Goal: Information Seeking & Learning: Learn about a topic

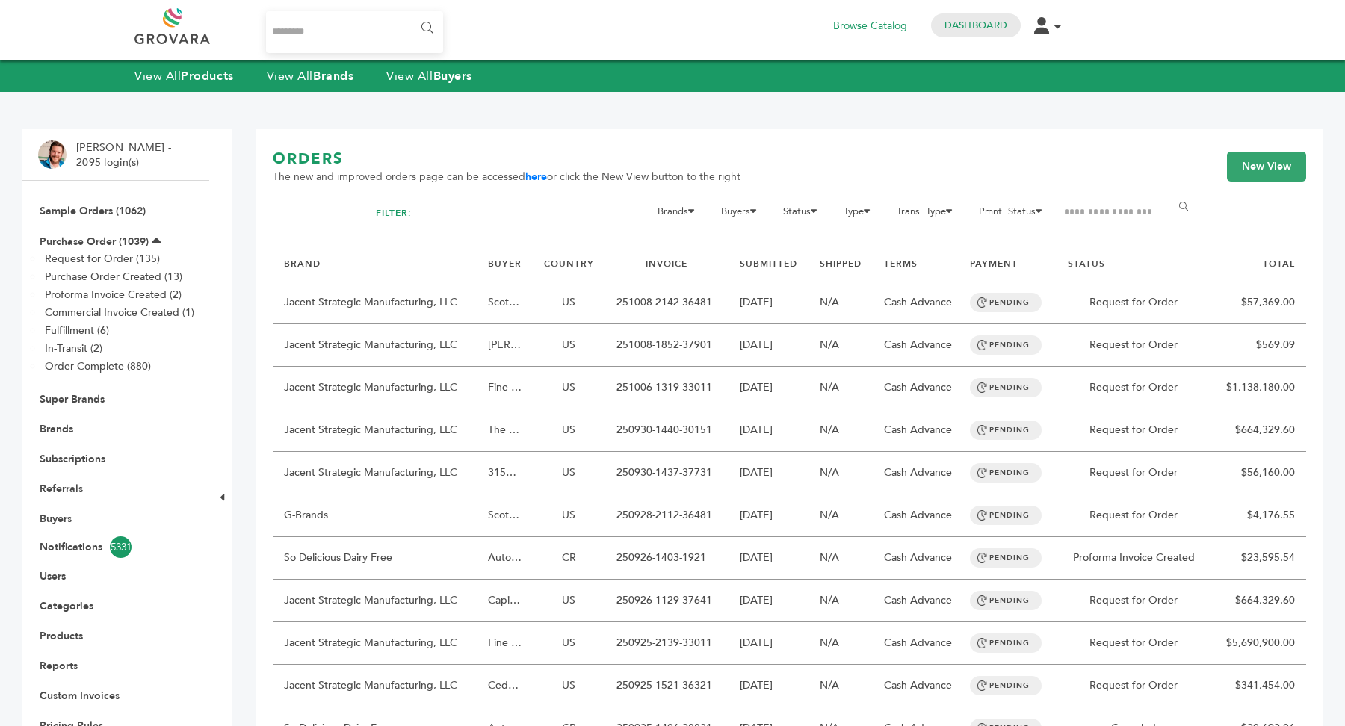
click at [386, 29] on input "Search..." at bounding box center [354, 32] width 177 height 42
type input "**********"
click at [409, 13] on input "******" at bounding box center [426, 28] width 34 height 30
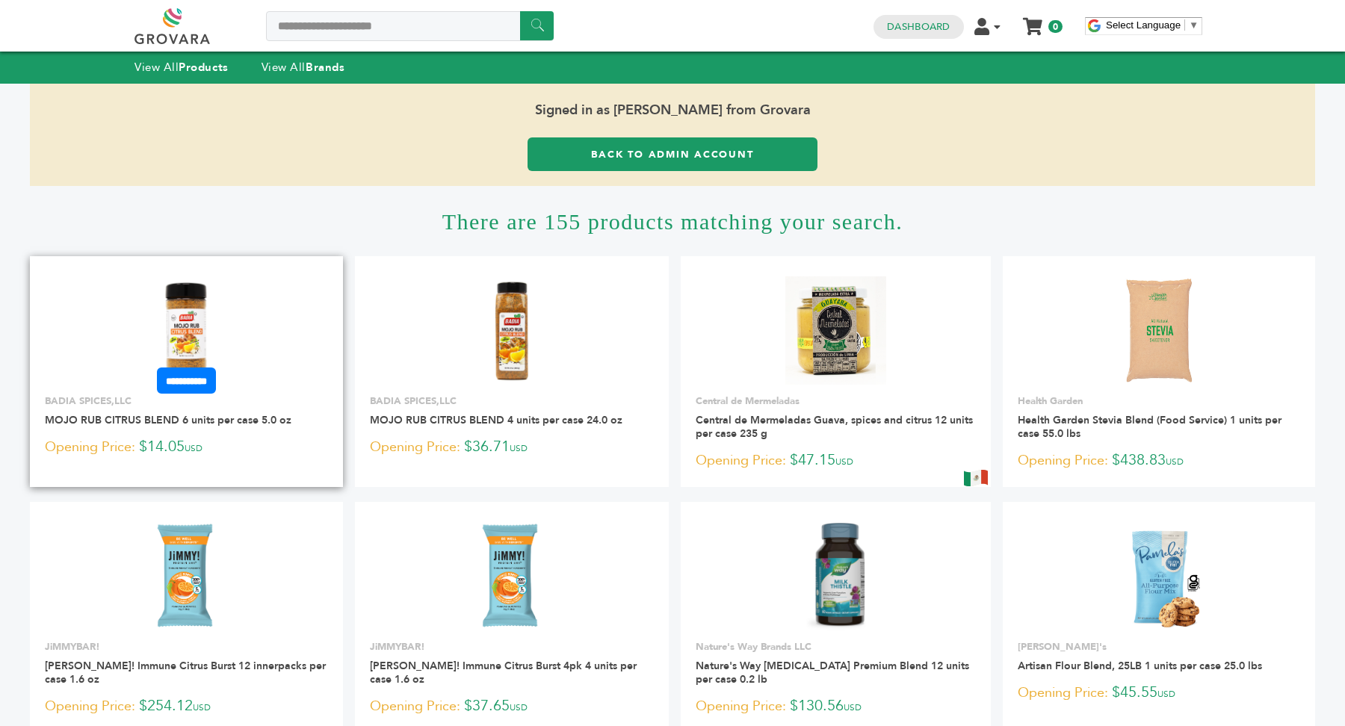
click at [233, 281] on img at bounding box center [186, 330] width 108 height 108
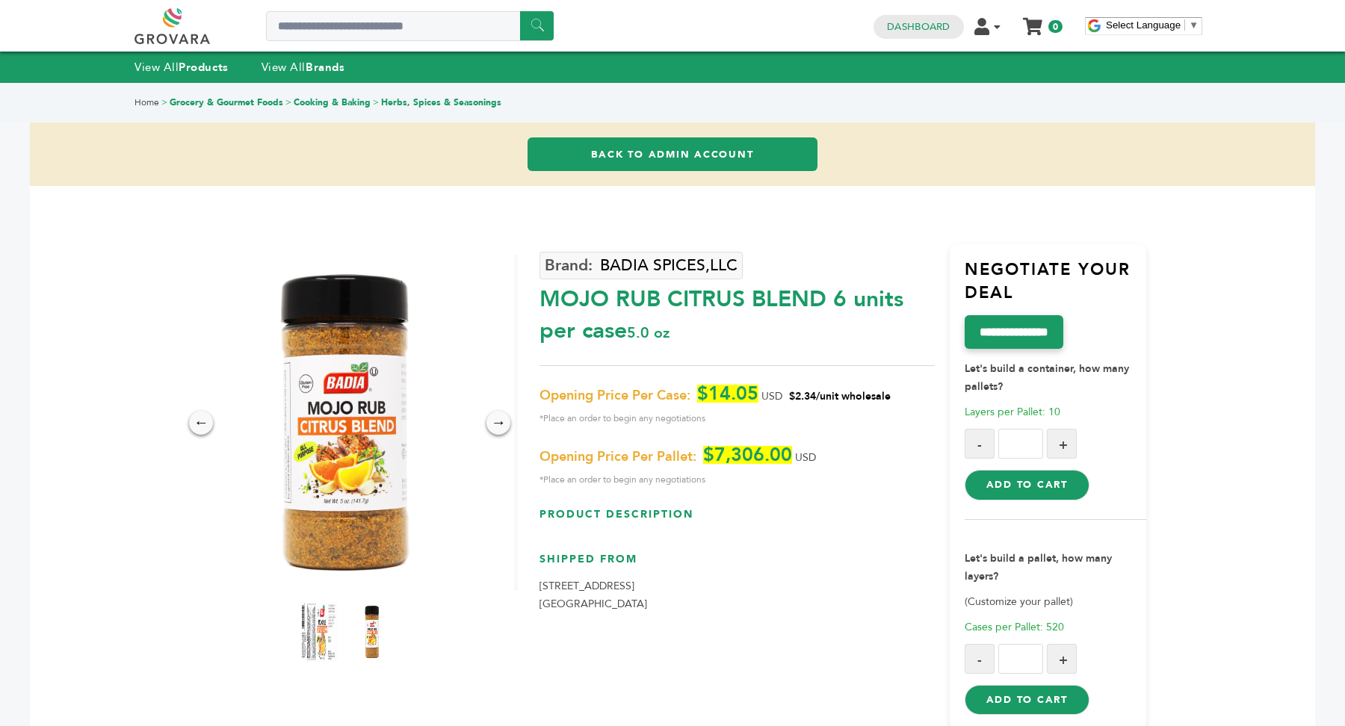
scroll to position [36, 0]
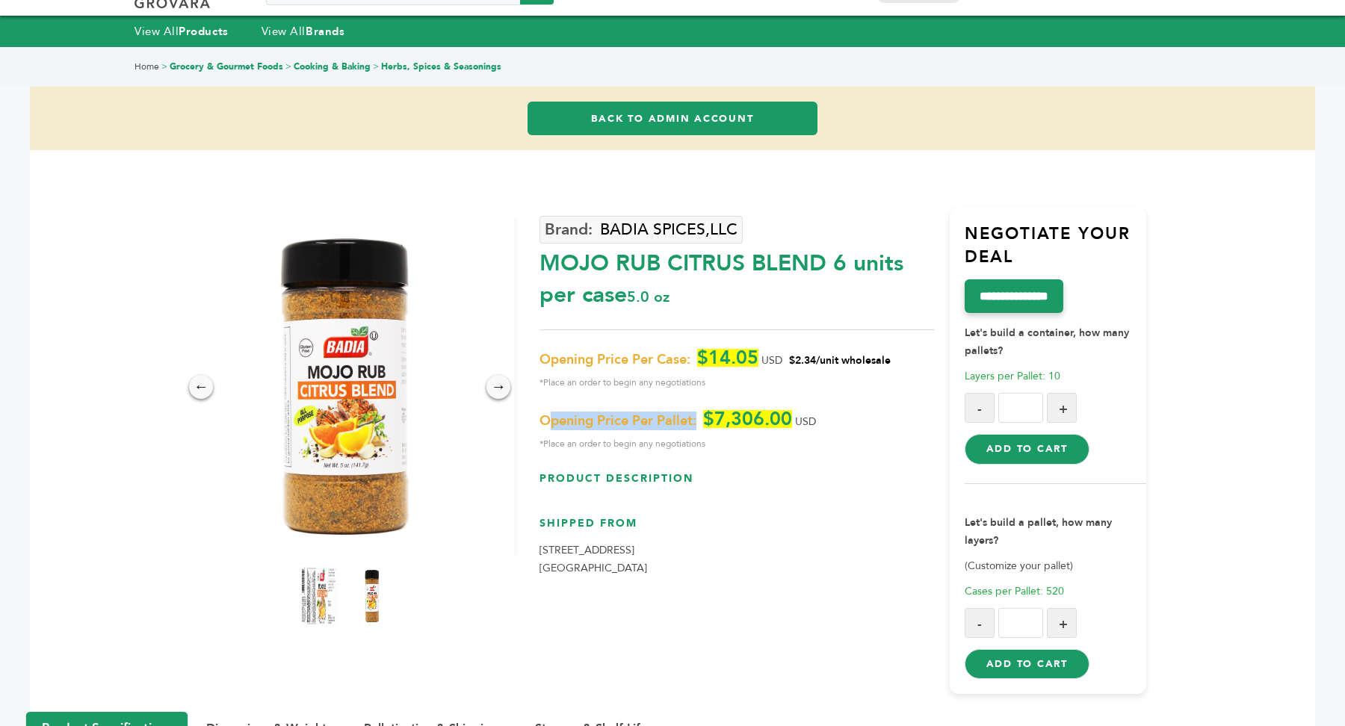
drag, startPoint x: 554, startPoint y: 426, endPoint x: 697, endPoint y: 423, distance: 143.5
click at [696, 423] on span "Opening Price Per Pallet:" at bounding box center [617, 421] width 157 height 18
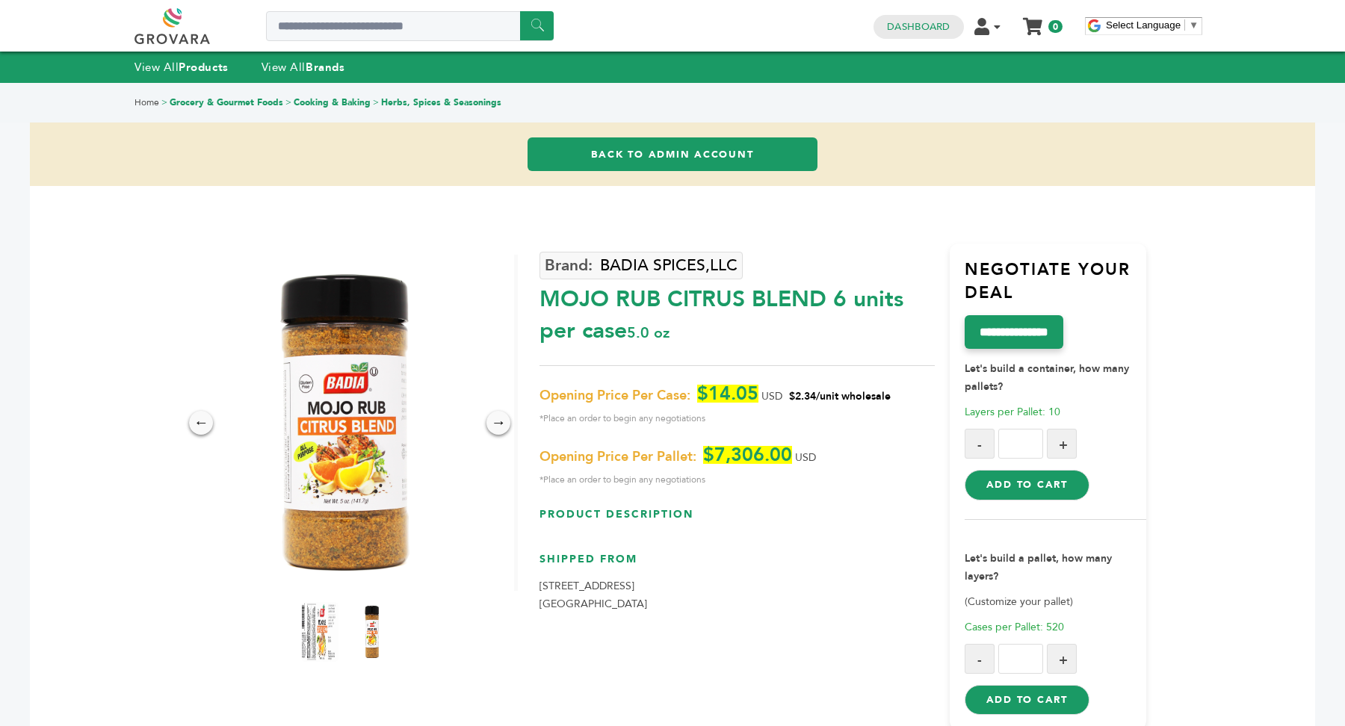
click at [929, 12] on div "0 0 Dashboard Edit Account Order Management Sign Out My Cart Your cart is empty…" at bounding box center [968, 26] width 204 height 36
click at [913, 34] on h4 "Dashboard" at bounding box center [918, 27] width 90 height 24
click at [923, 29] on link "Dashboard" at bounding box center [918, 26] width 63 height 13
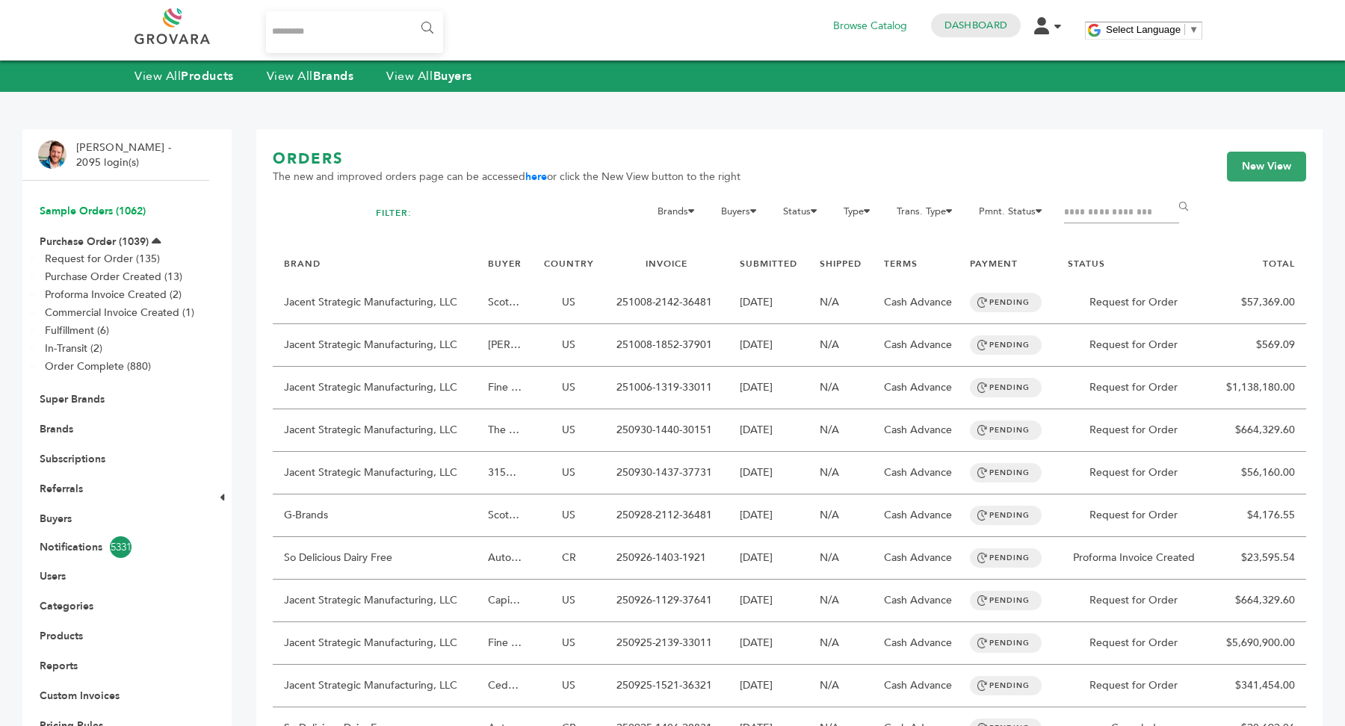
click at [85, 208] on link "Sample Orders (1062)" at bounding box center [93, 211] width 106 height 14
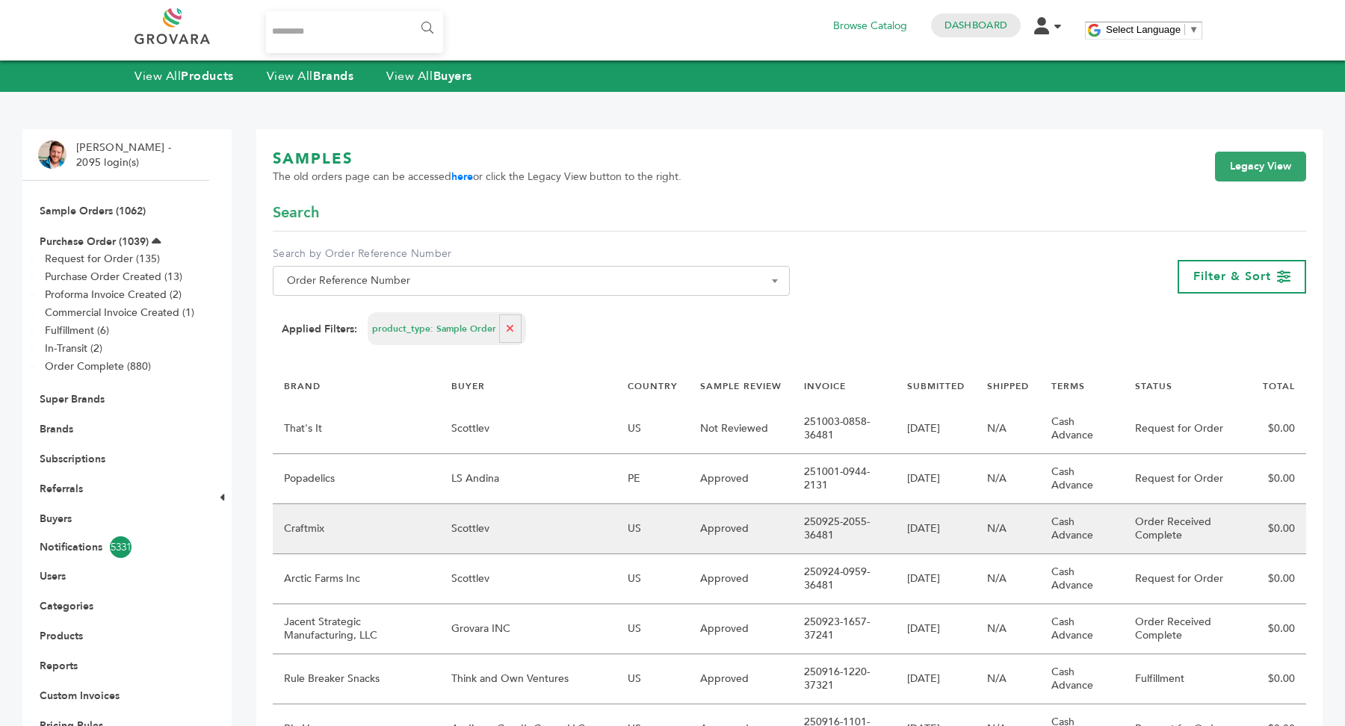
click at [1164, 517] on td "Order Received Complete" at bounding box center [1187, 529] width 127 height 50
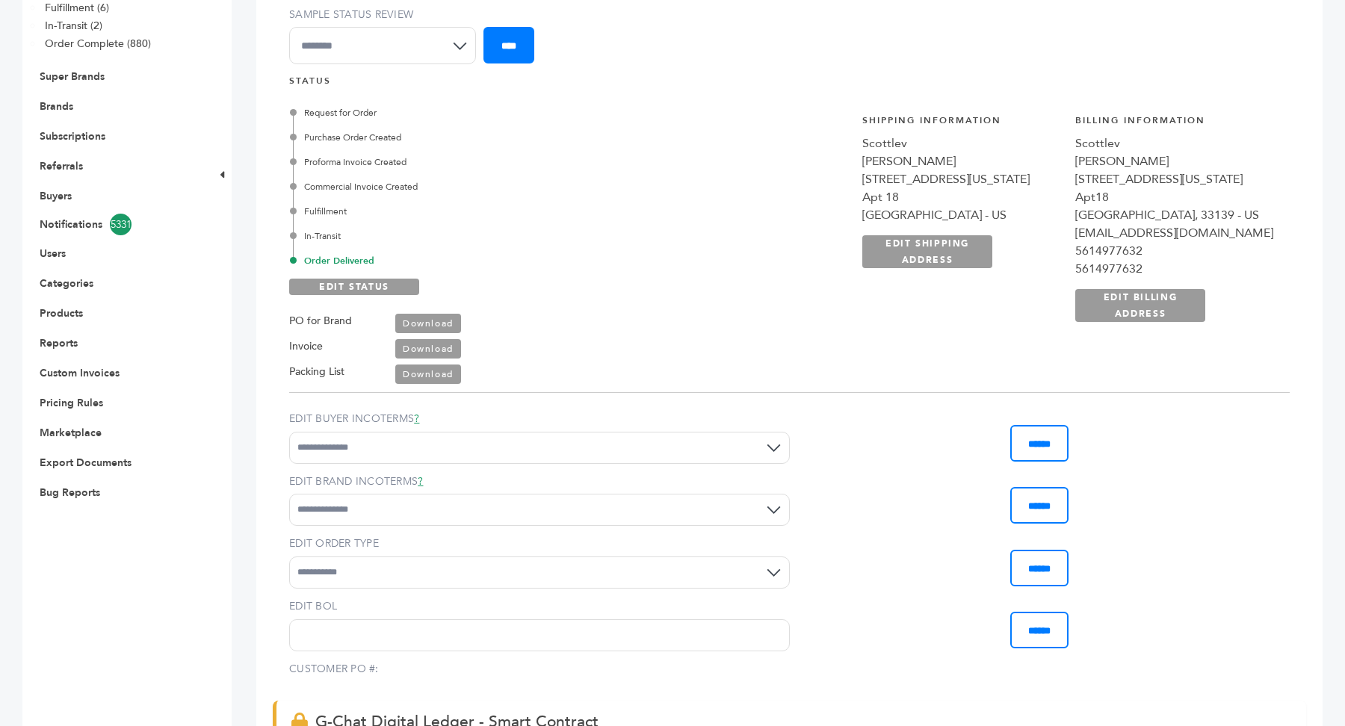
scroll to position [237, 0]
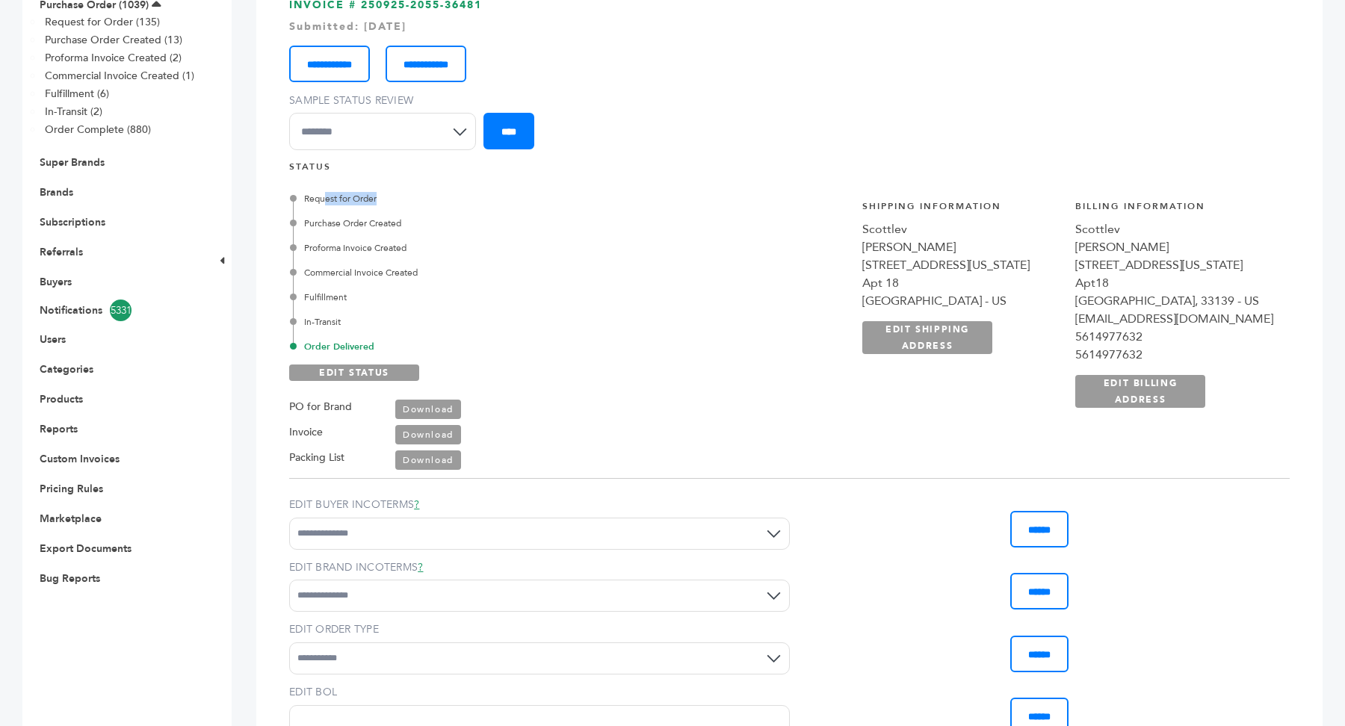
drag, startPoint x: 326, startPoint y: 195, endPoint x: 409, endPoint y: 198, distance: 82.2
click at [409, 198] on div "Request for Order" at bounding box center [466, 198] width 347 height 13
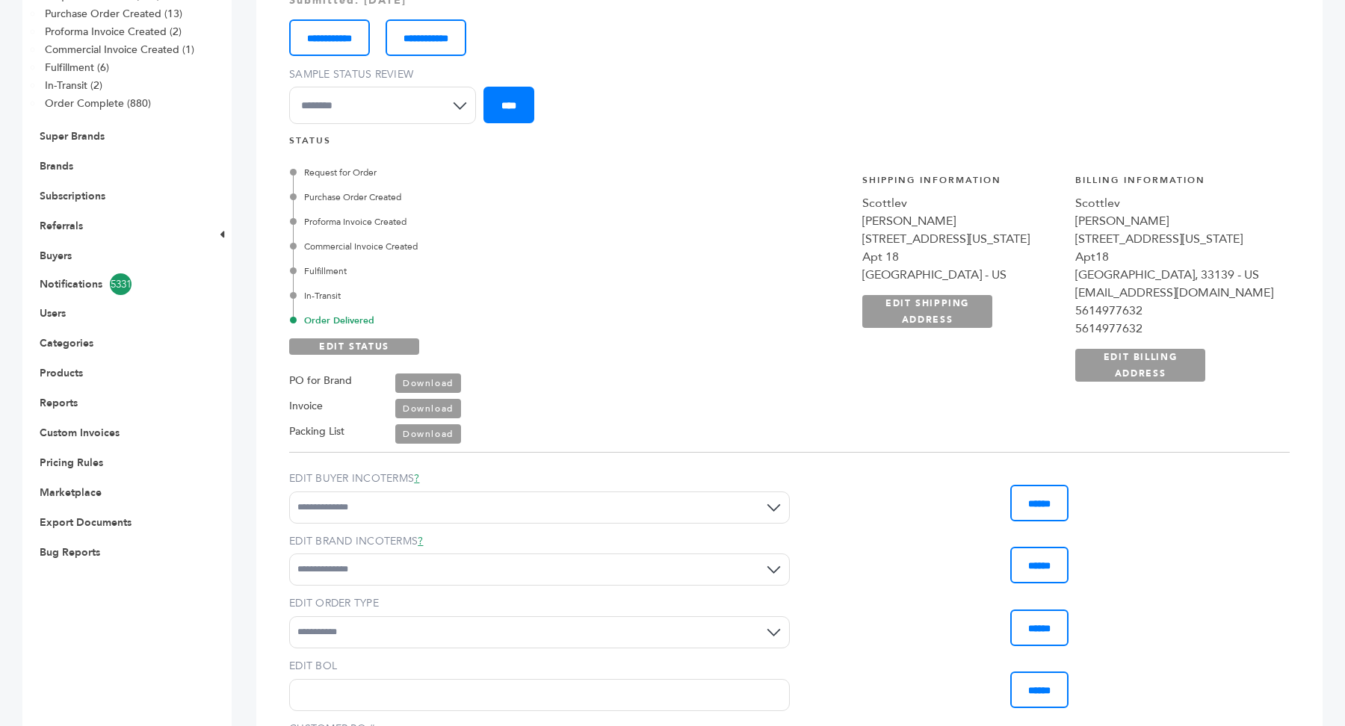
scroll to position [223, 0]
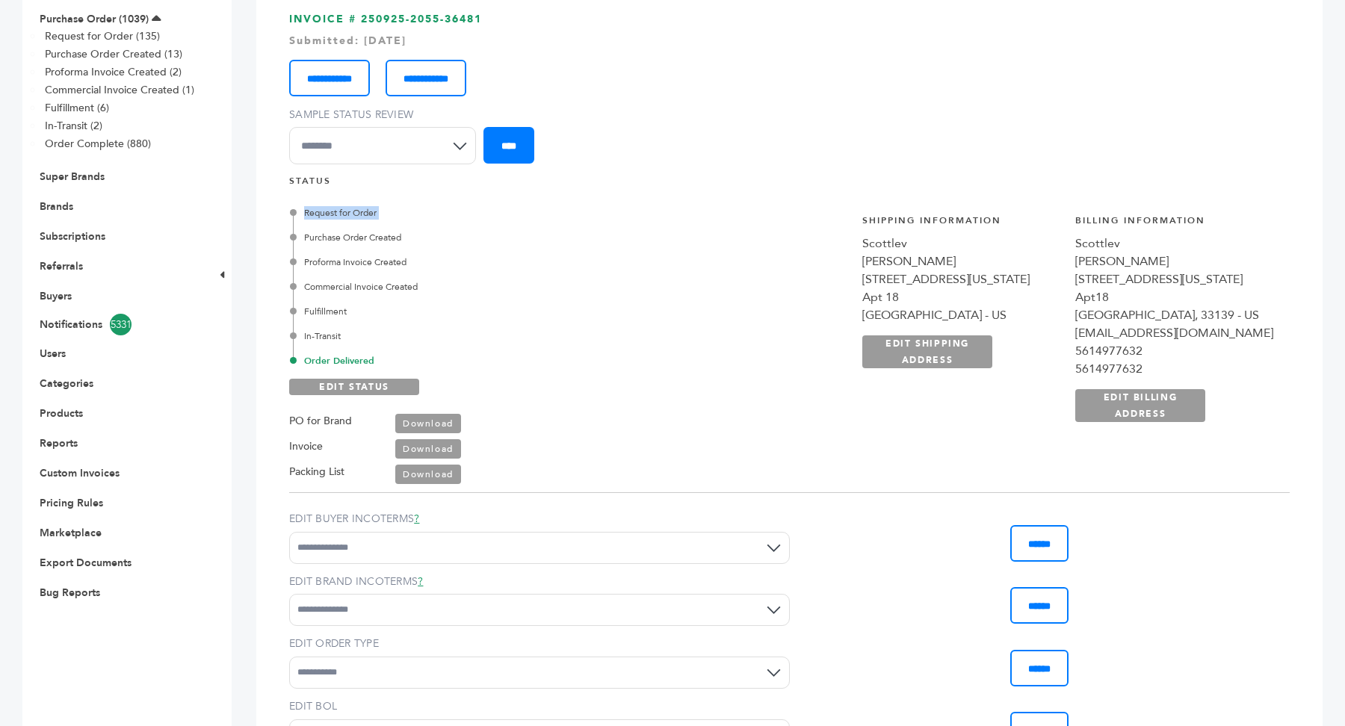
drag, startPoint x: 299, startPoint y: 206, endPoint x: 505, endPoint y: 221, distance: 206.7
click at [505, 221] on div "Request for Order Purchase Order Created Proforma Invoice Created Commercial In…" at bounding box center [466, 286] width 347 height 161
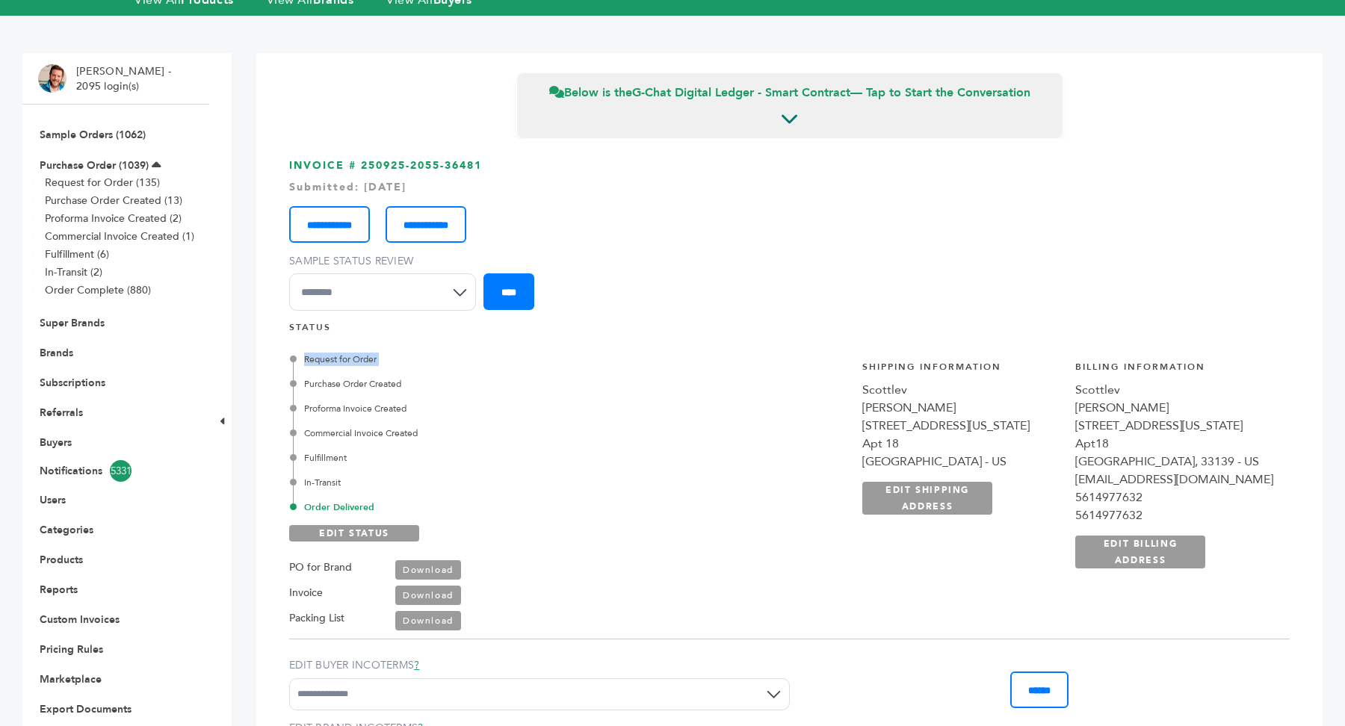
scroll to position [0, 0]
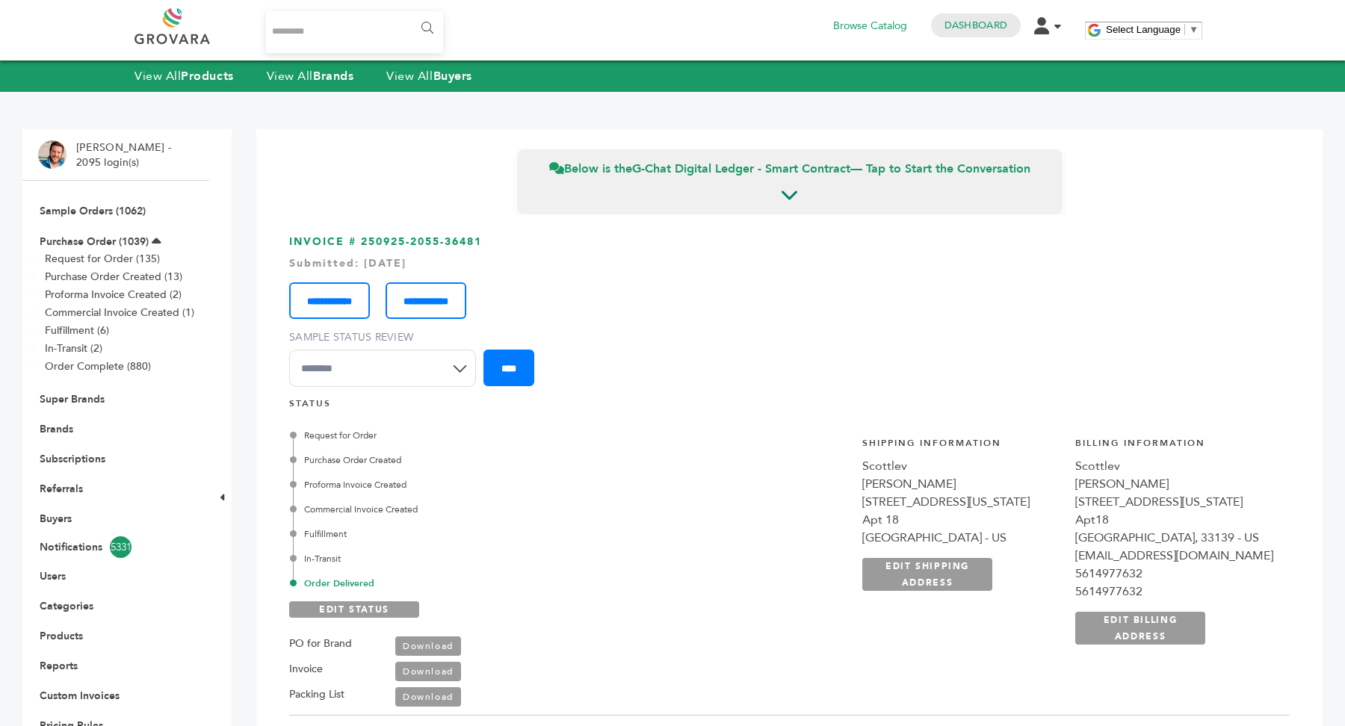
click at [318, 32] on input "Search..." at bounding box center [354, 32] width 177 height 42
paste input "**********"
type input "**********"
click at [409, 13] on input "******" at bounding box center [426, 28] width 34 height 30
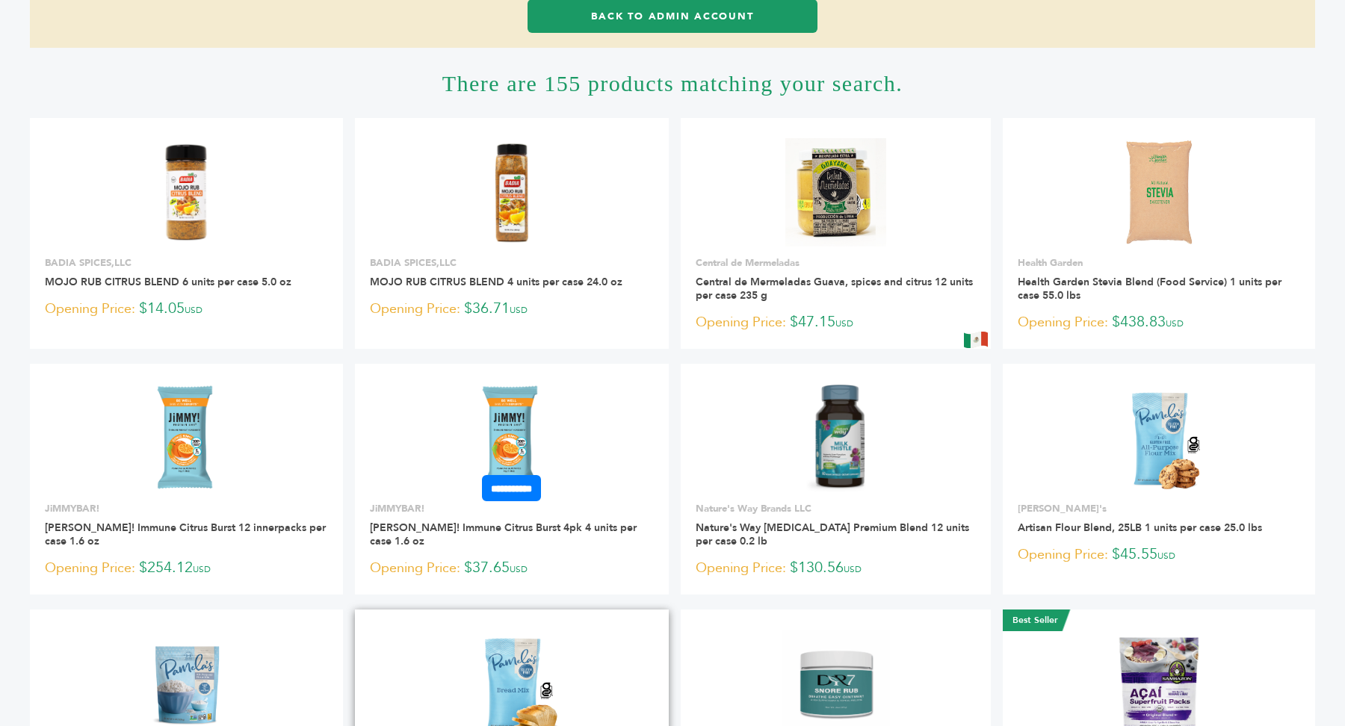
scroll to position [122, 0]
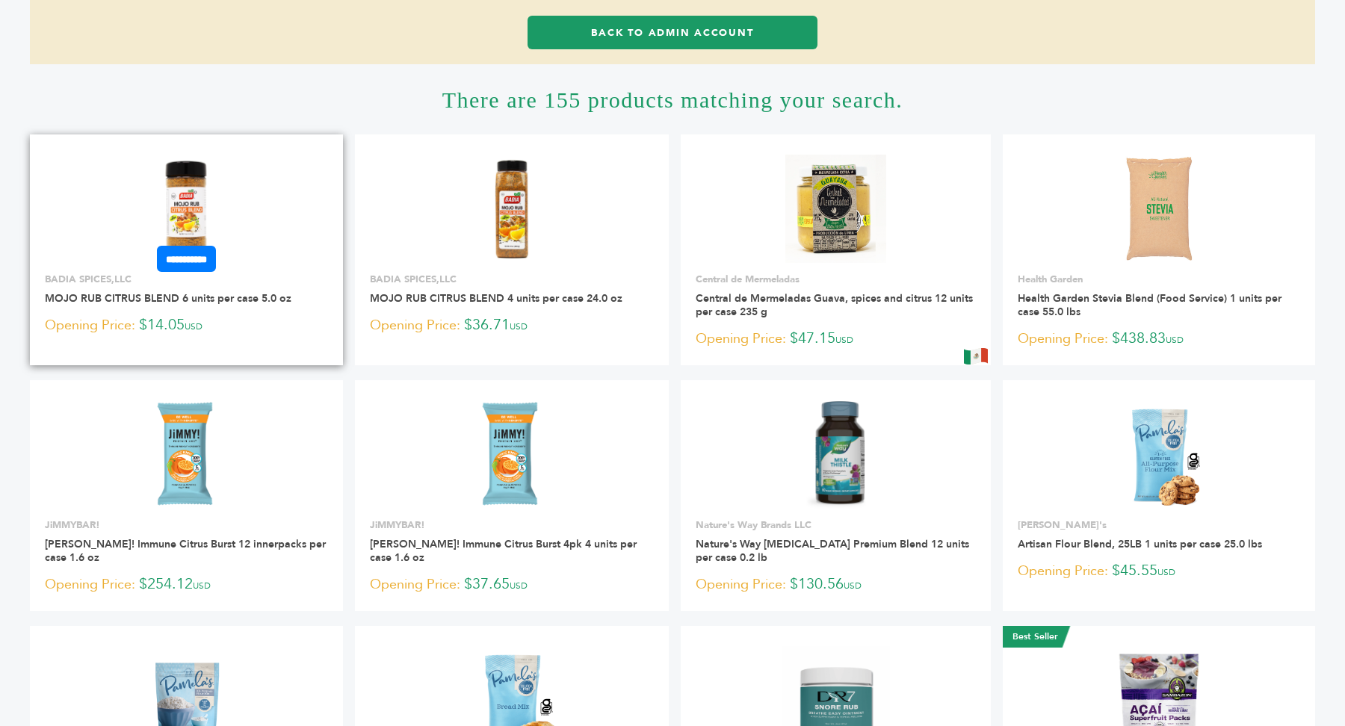
click at [189, 188] on img at bounding box center [186, 209] width 108 height 108
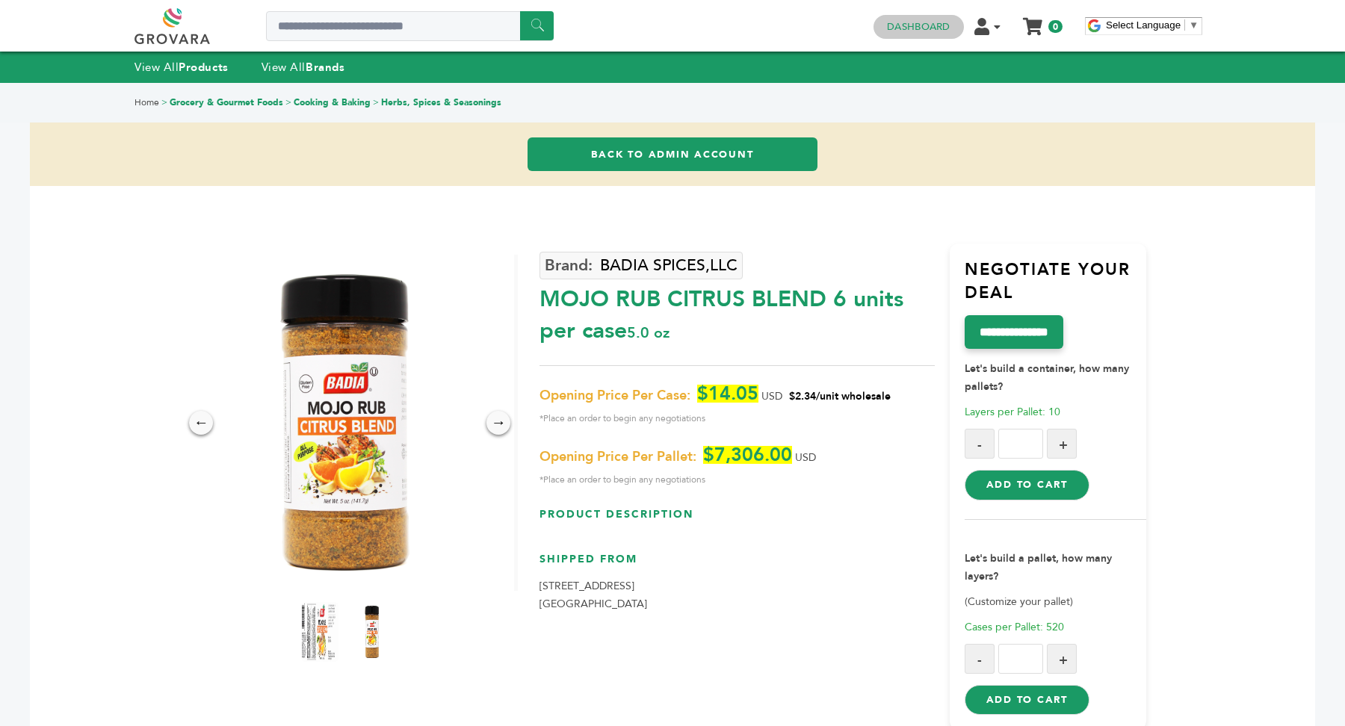
click at [932, 32] on link "Dashboard" at bounding box center [918, 26] width 63 height 13
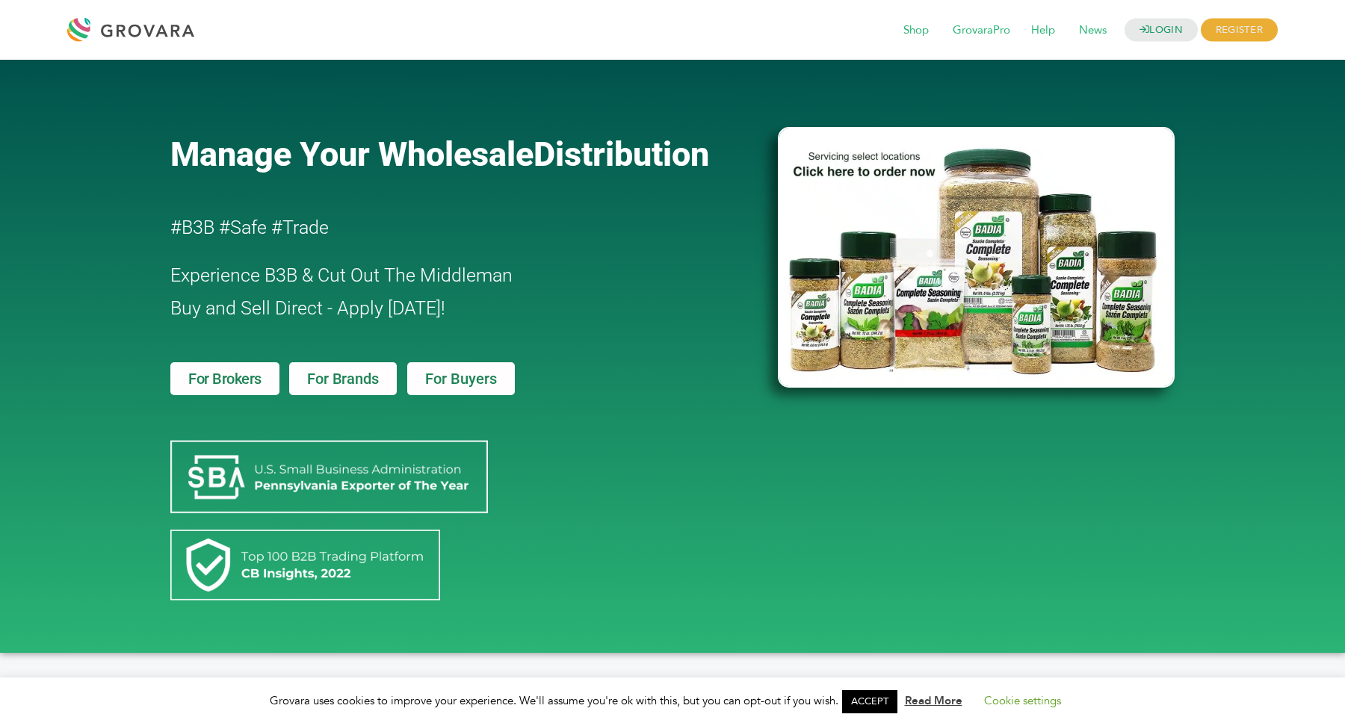
click at [338, 379] on span "For Brands" at bounding box center [342, 378] width 71 height 15
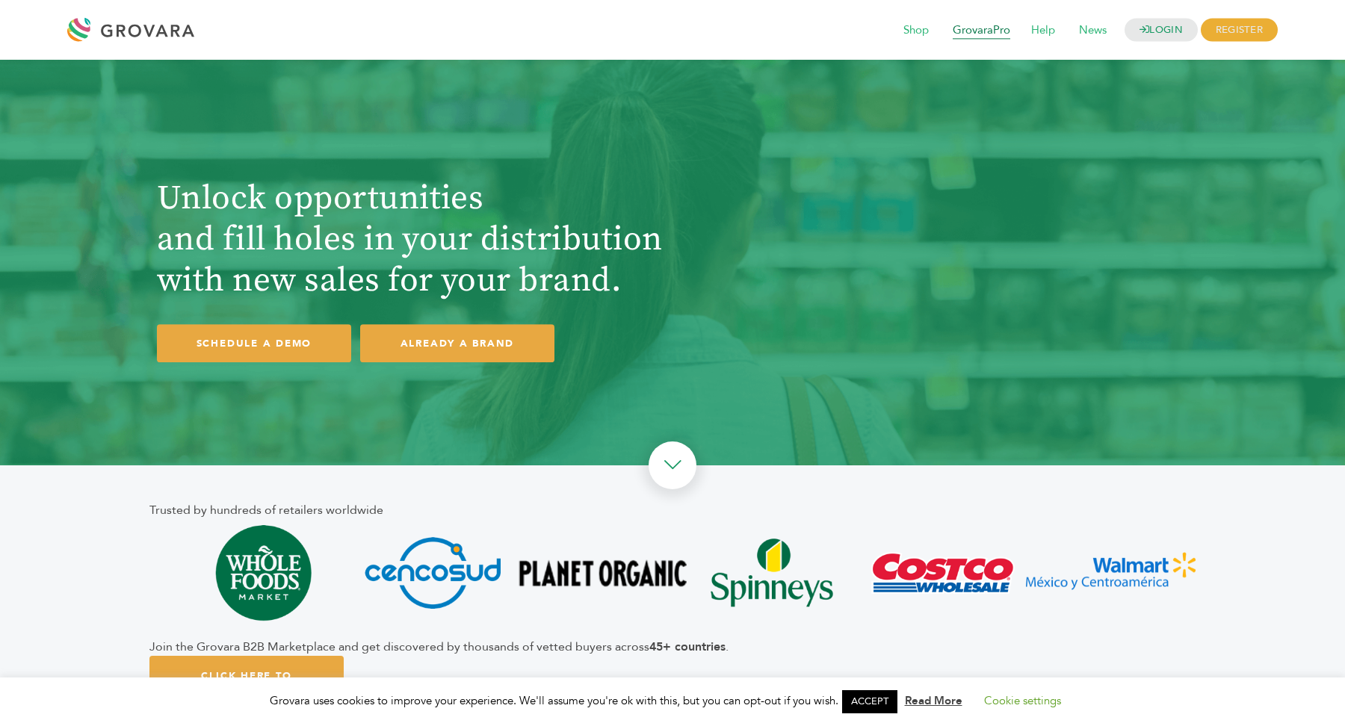
click at [973, 29] on span "GrovaraPro" at bounding box center [981, 30] width 78 height 28
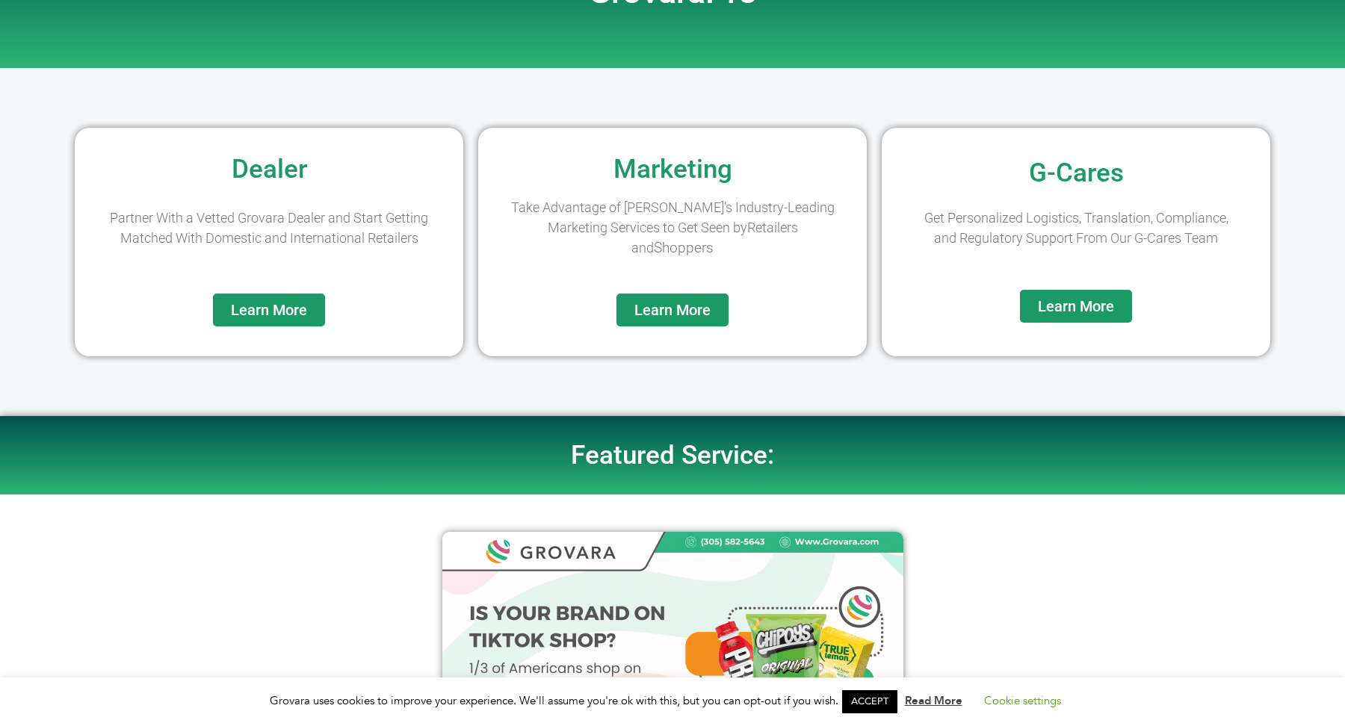
scroll to position [157, 0]
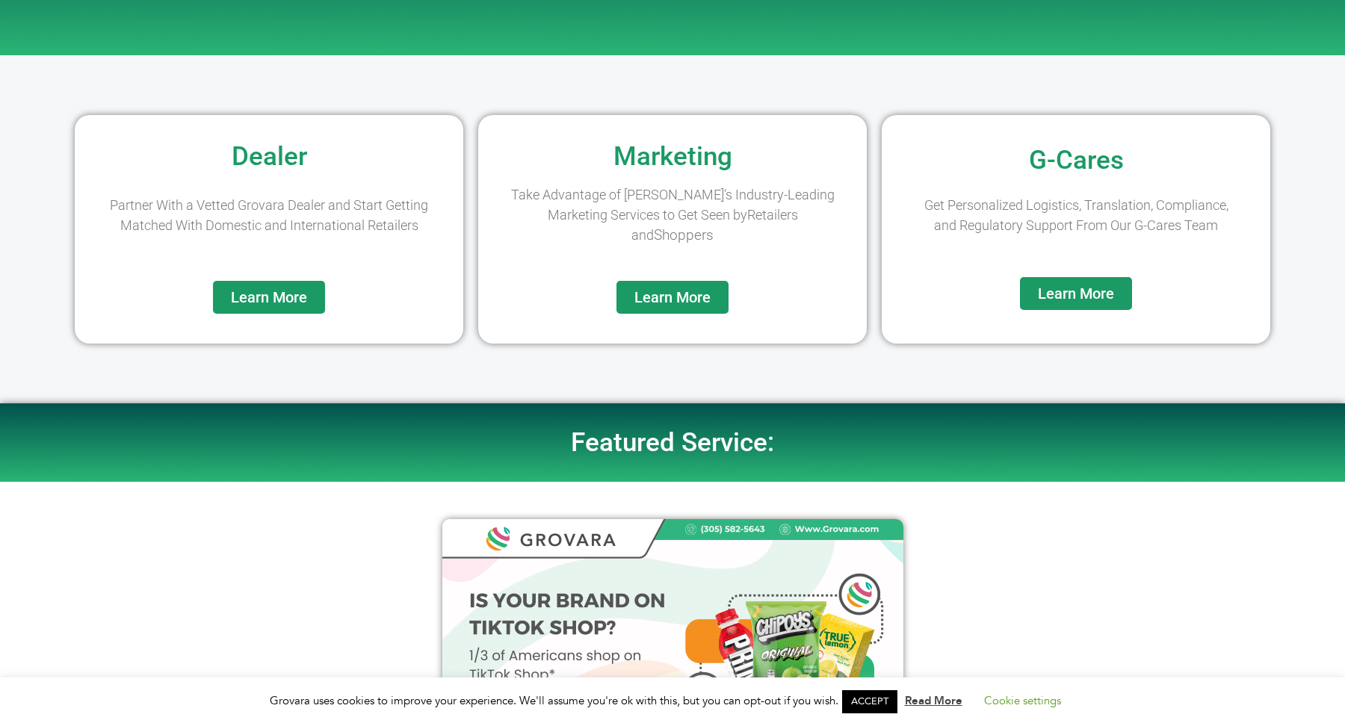
click at [266, 300] on span "Learn More" at bounding box center [269, 297] width 76 height 15
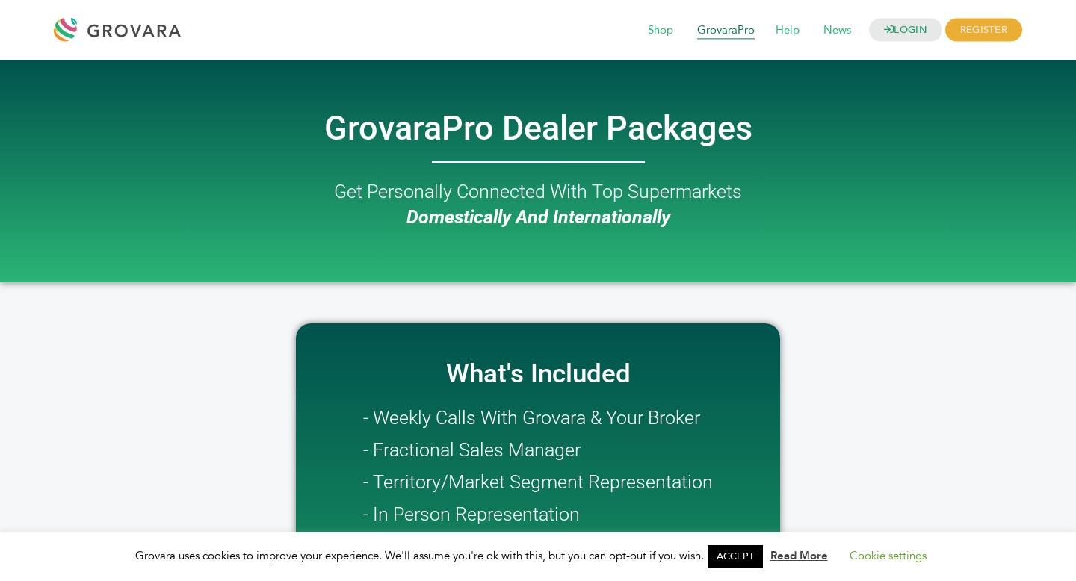
click at [724, 34] on span "GrovaraPro" at bounding box center [726, 30] width 78 height 28
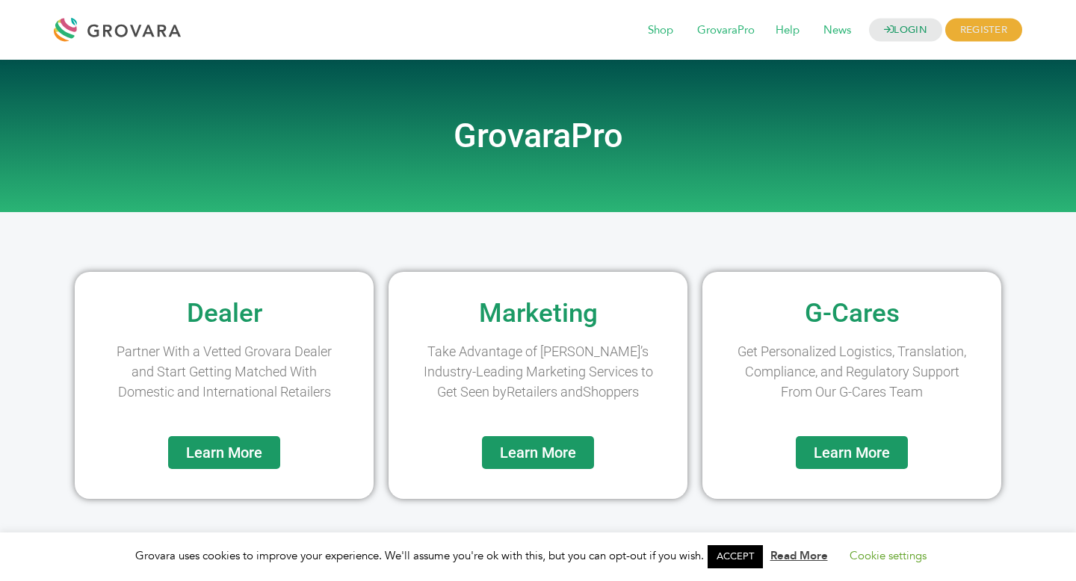
click at [546, 462] on link "Learn More" at bounding box center [538, 452] width 112 height 33
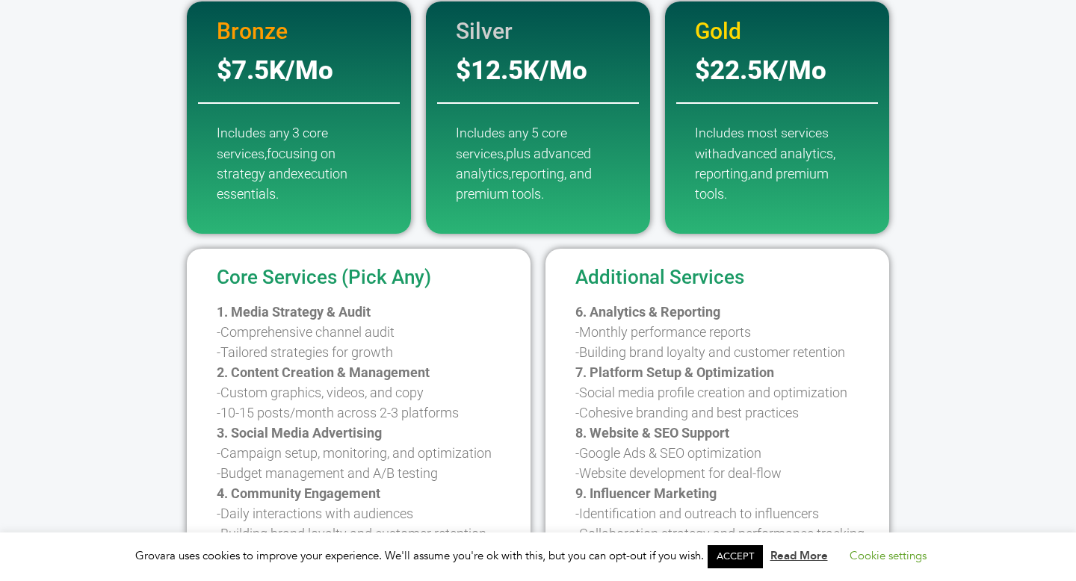
scroll to position [341, 0]
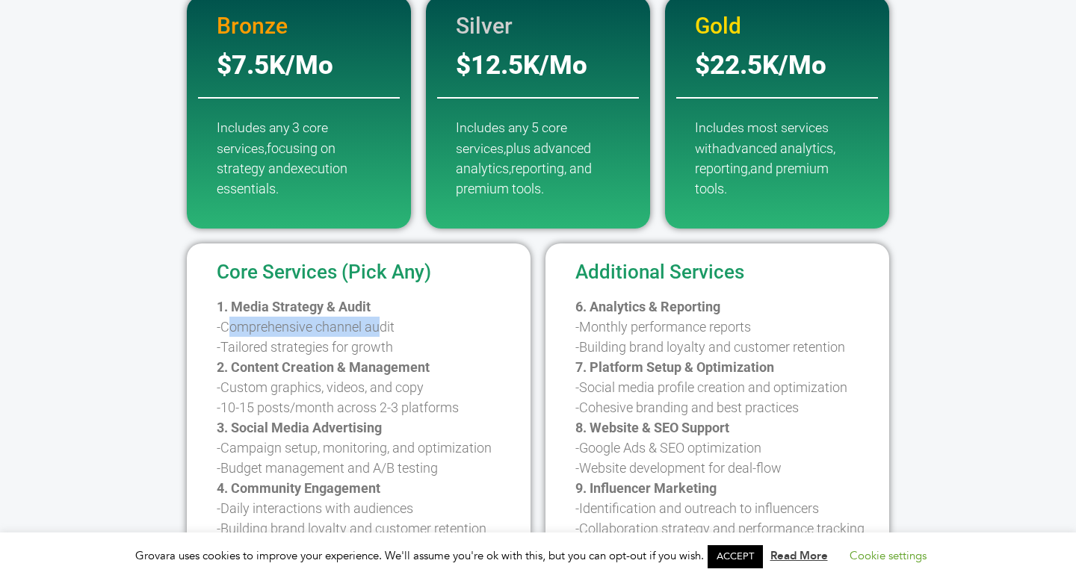
drag, startPoint x: 229, startPoint y: 318, endPoint x: 387, endPoint y: 318, distance: 158.4
click at [387, 318] on p "1. Media Strategy & Audit -Comprehensive channel audit -Tailored strategies for…" at bounding box center [370, 448] width 306 height 303
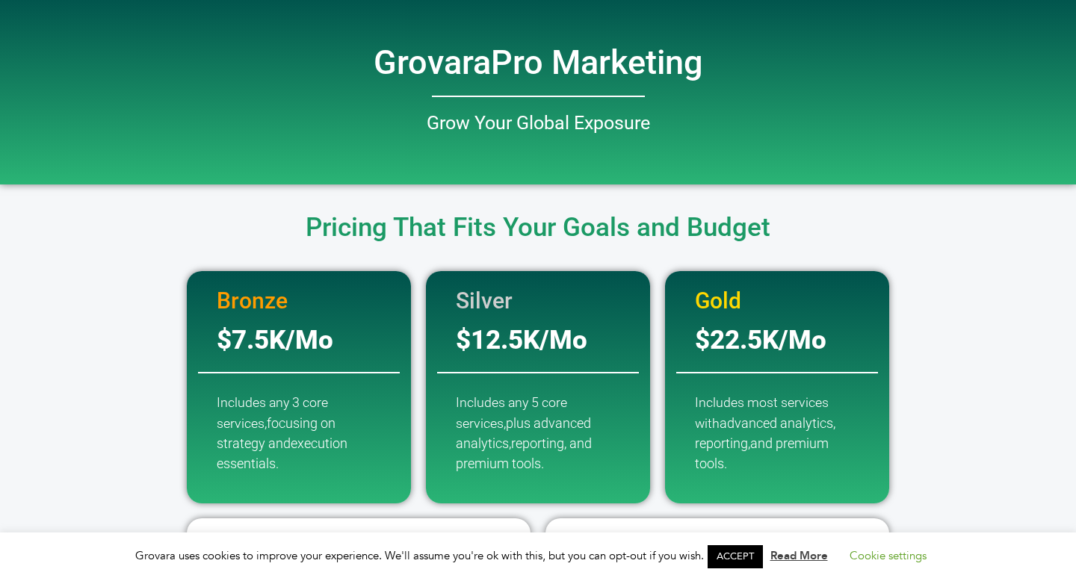
scroll to position [0, 0]
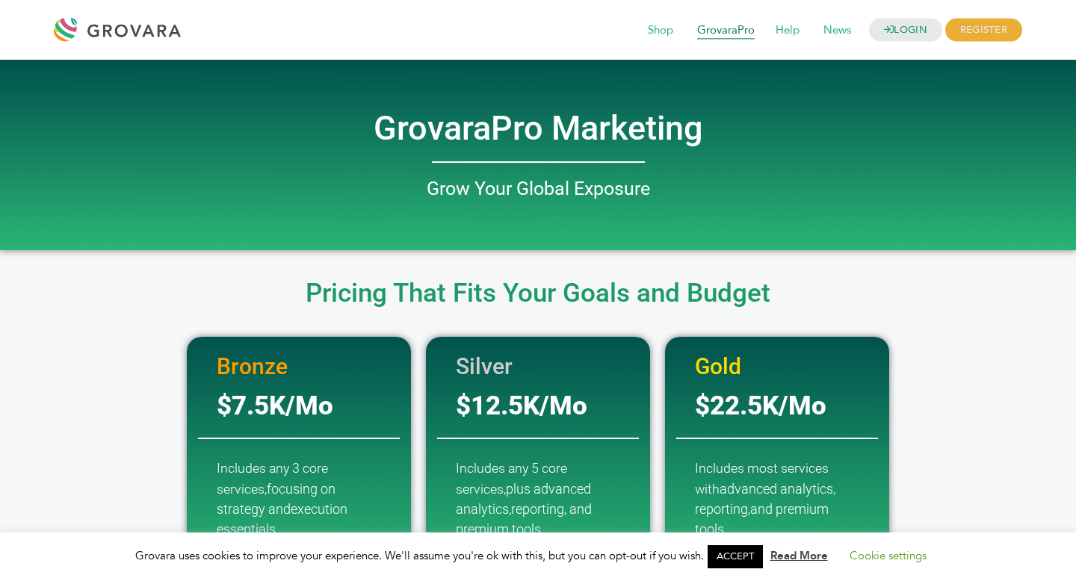
click at [723, 30] on span "GrovaraPro" at bounding box center [726, 30] width 78 height 28
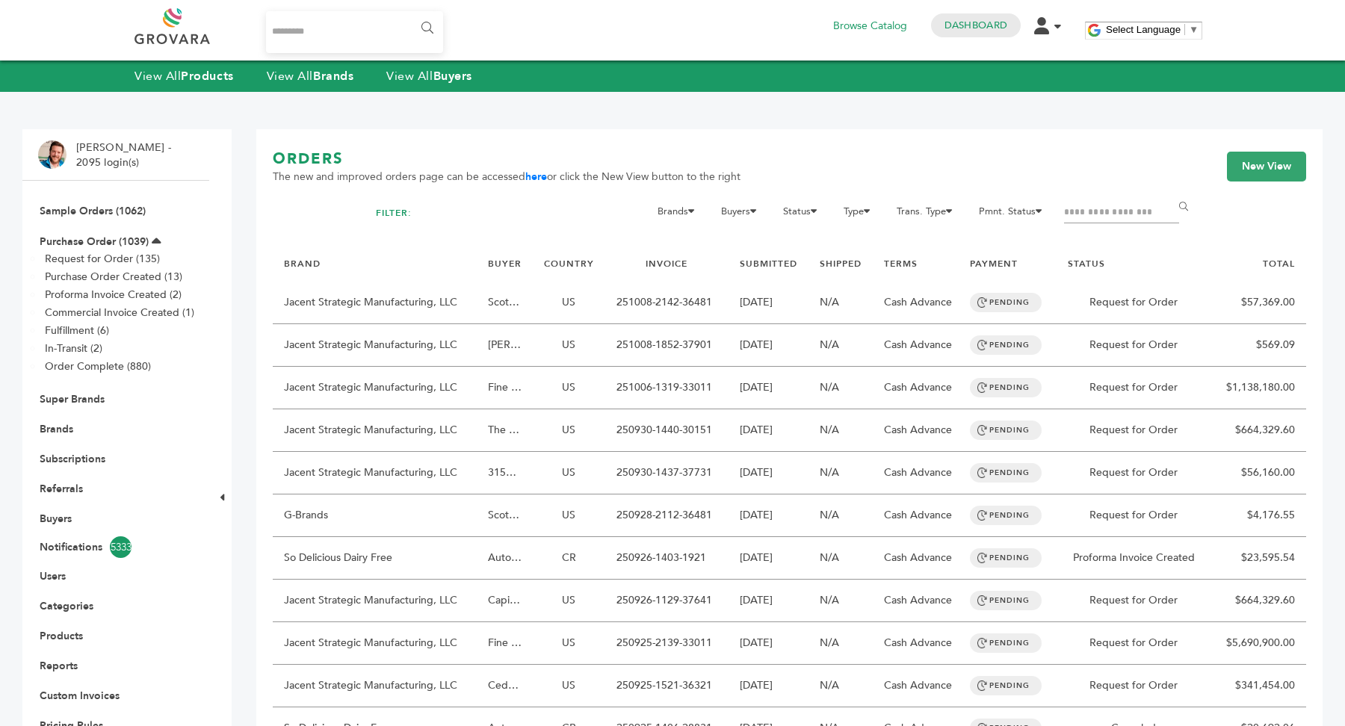
click at [338, 39] on input "Search..." at bounding box center [354, 32] width 177 height 42
type input "**********"
click at [409, 13] on input "******" at bounding box center [426, 28] width 34 height 30
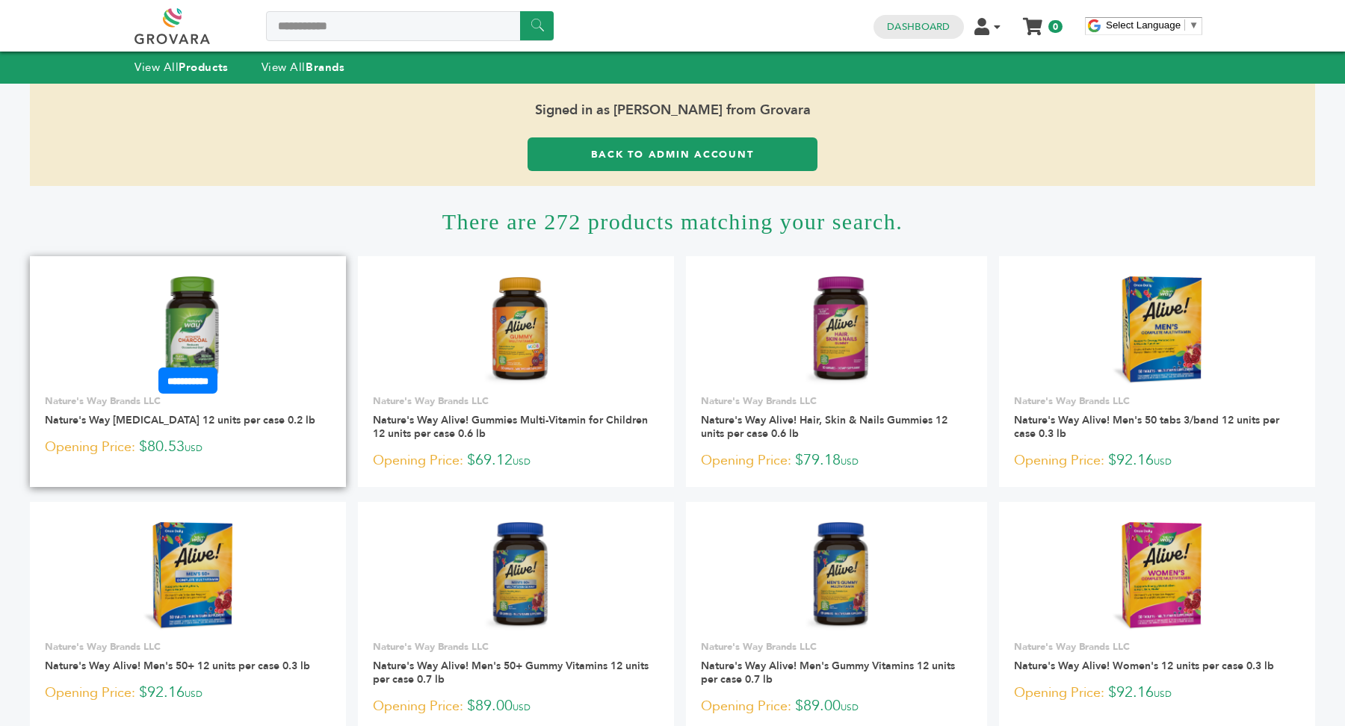
click at [244, 326] on link at bounding box center [188, 330] width 316 height 127
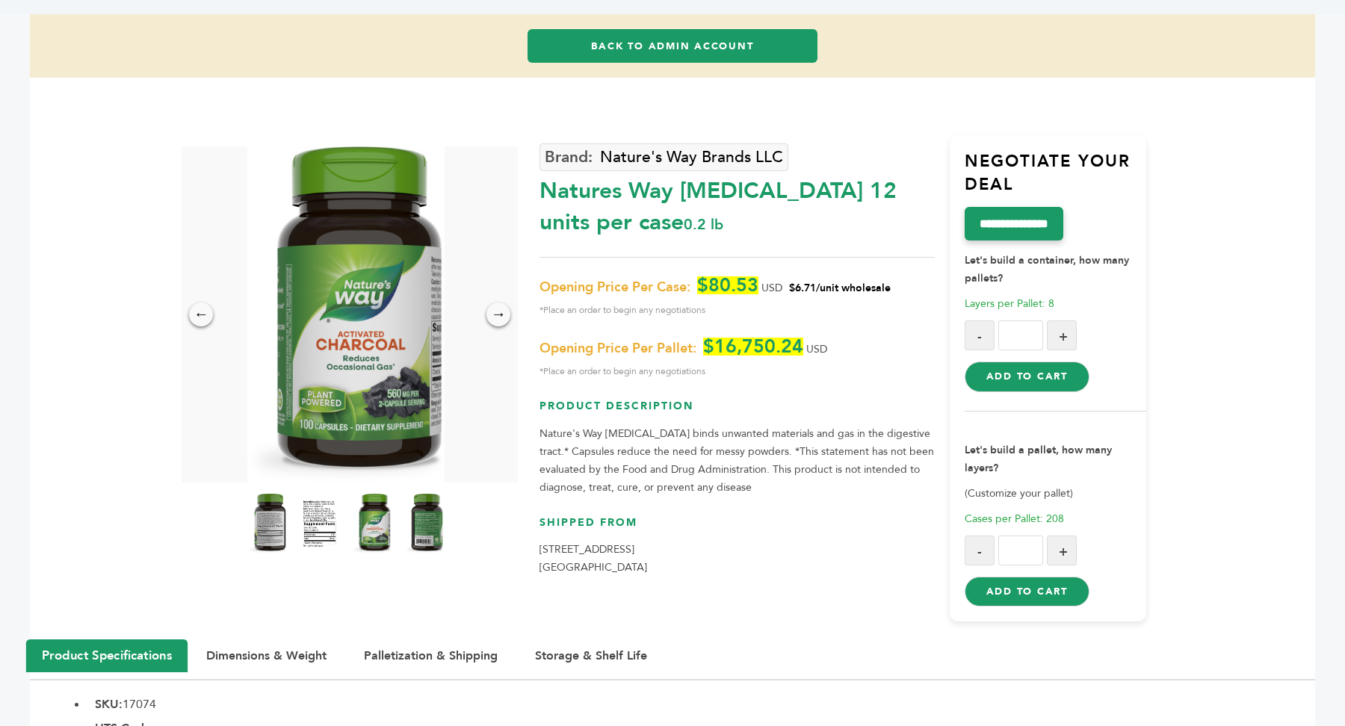
scroll to position [135, 0]
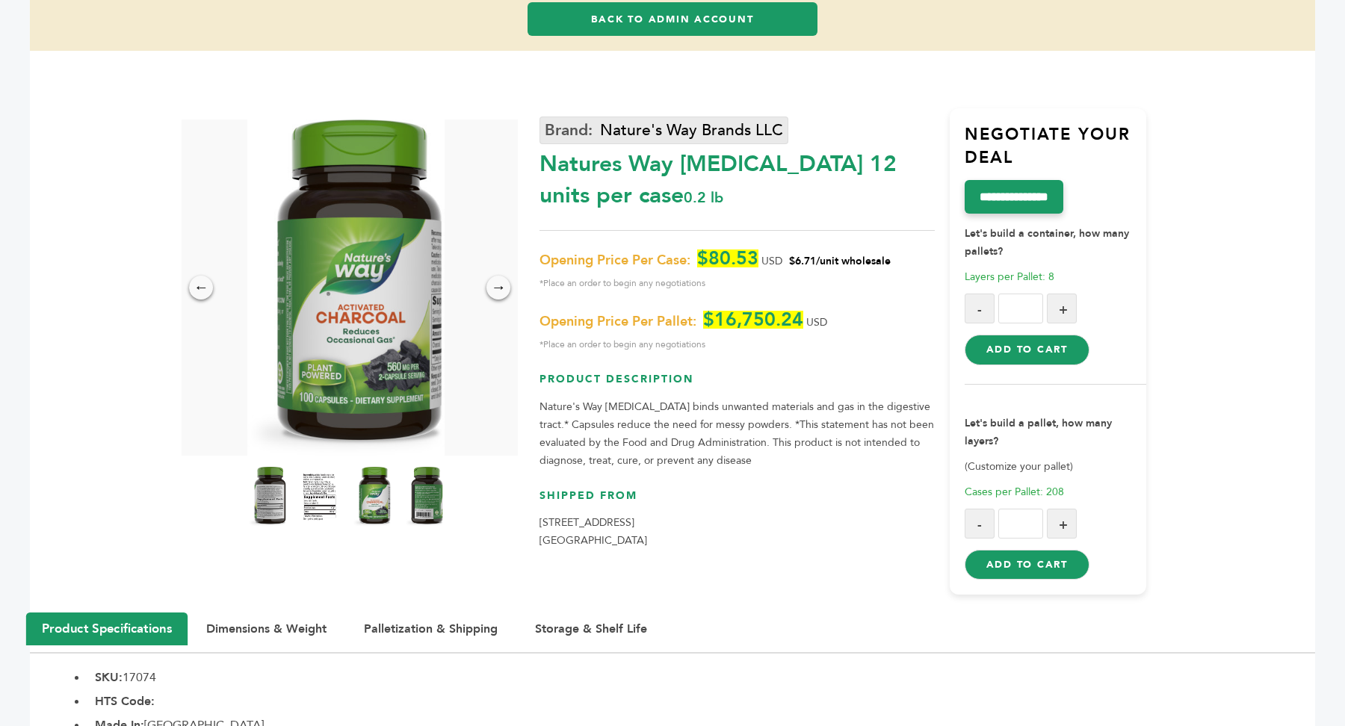
click at [643, 128] on link "Nature's Way Brands LLC" at bounding box center [663, 131] width 249 height 28
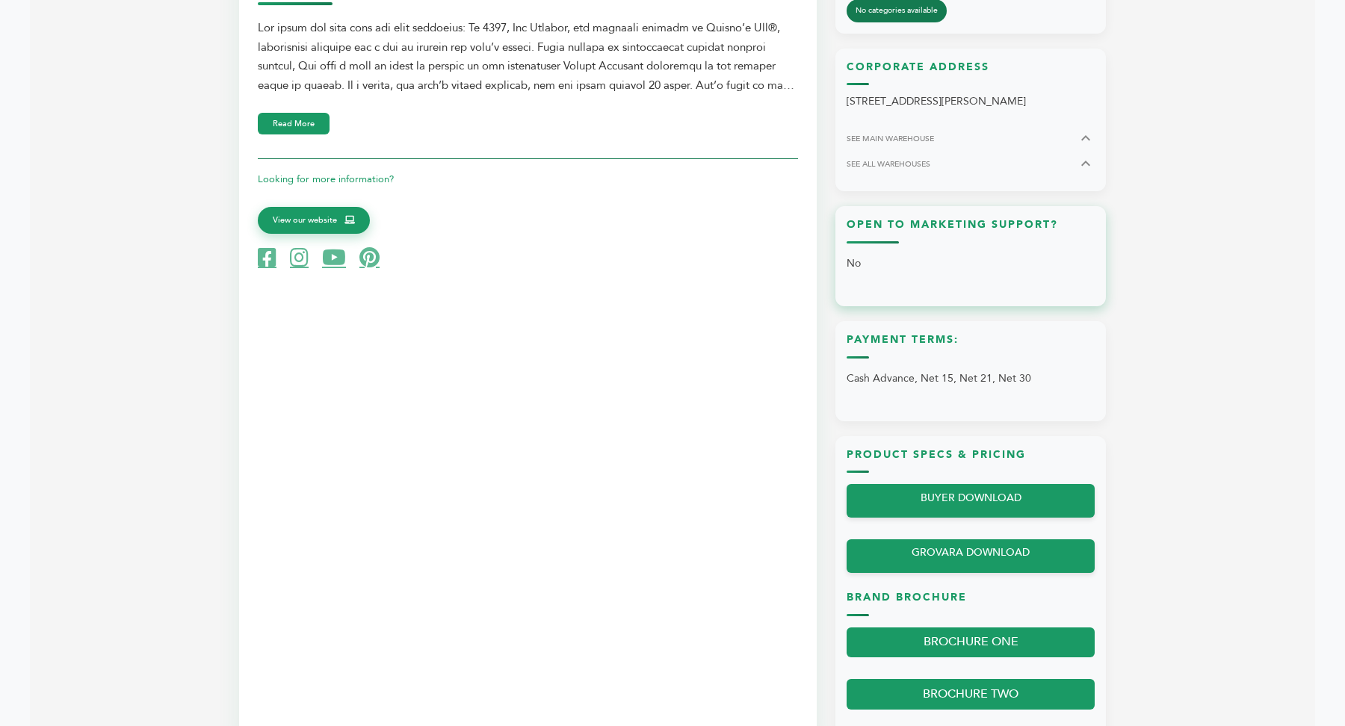
scroll to position [755, 0]
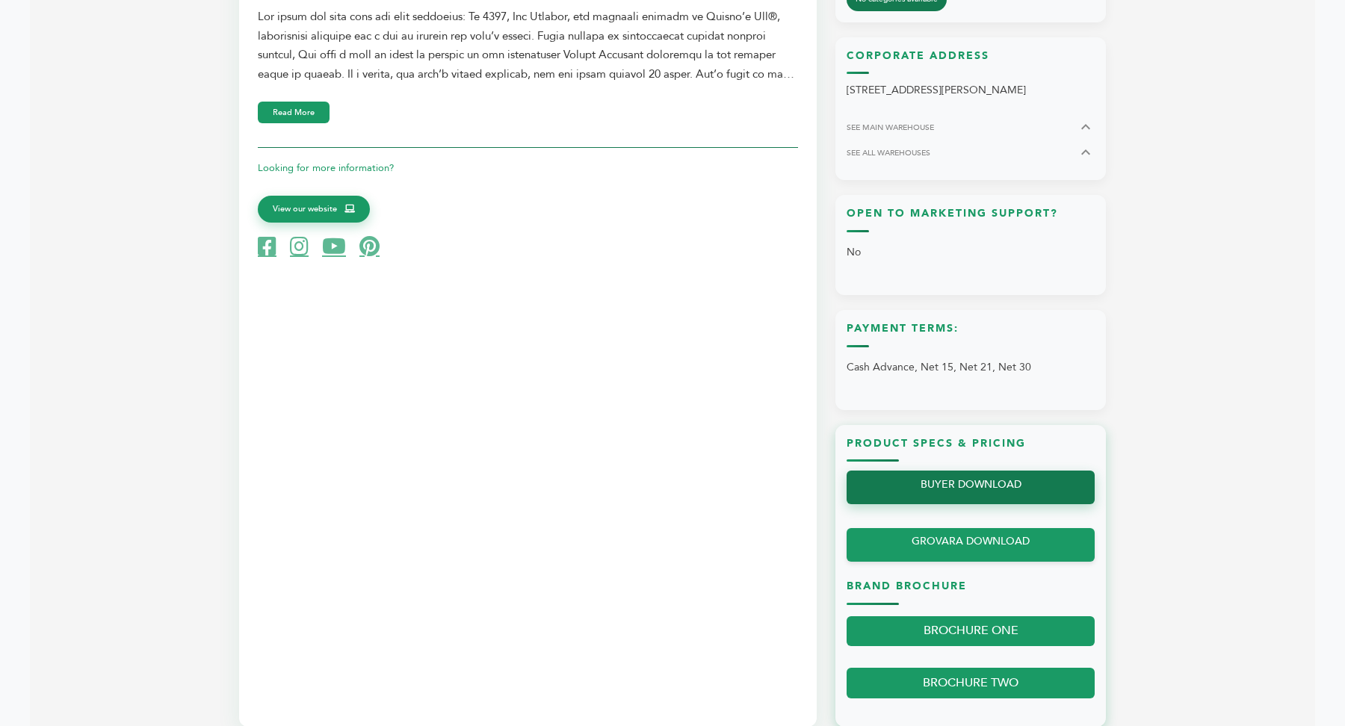
click at [1000, 487] on link "BUYER DOWNLOAD" at bounding box center [970, 488] width 248 height 34
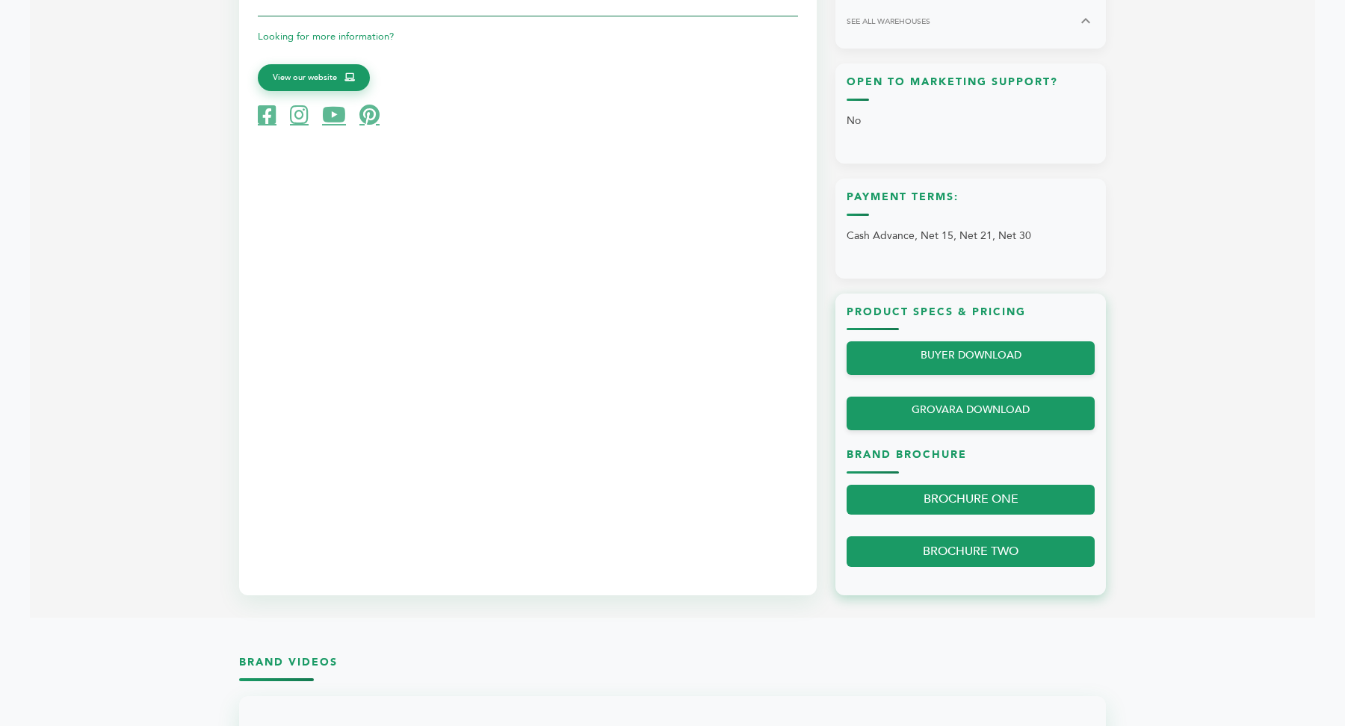
scroll to position [891, 0]
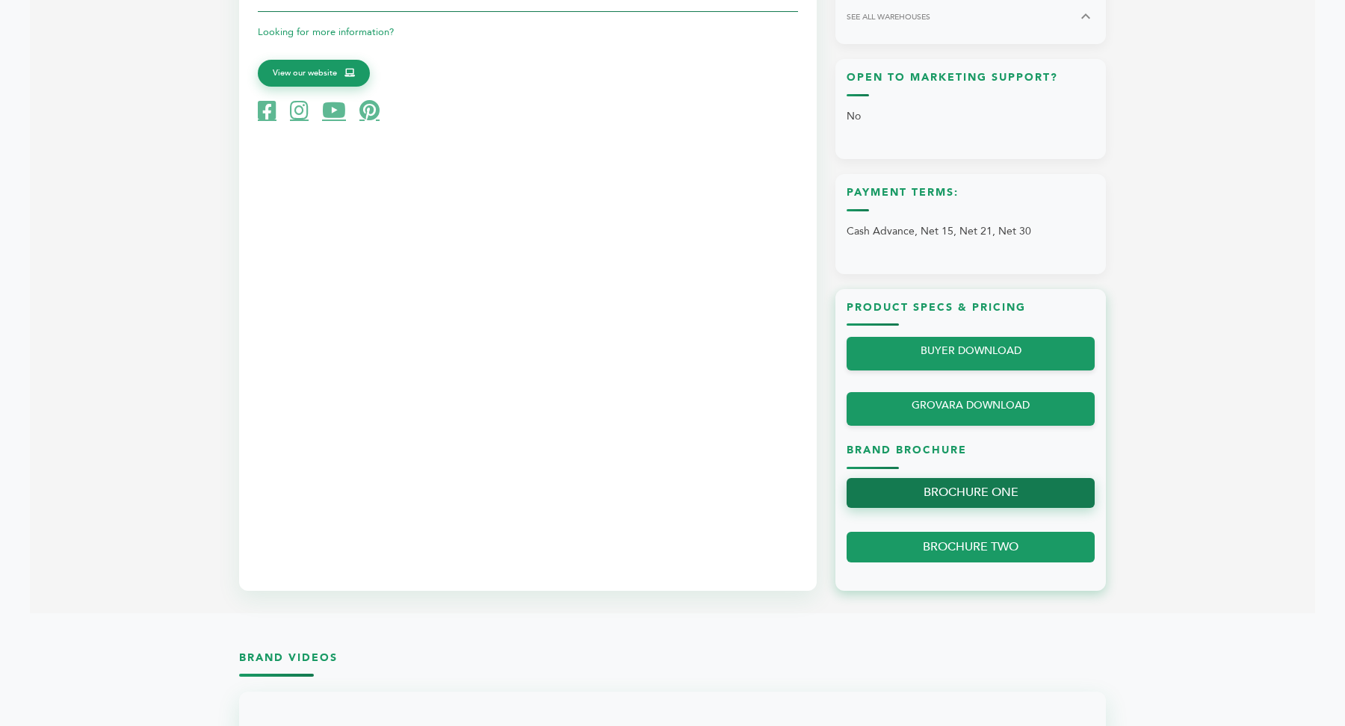
click at [980, 496] on link "BROCHURE ONE" at bounding box center [970, 493] width 248 height 31
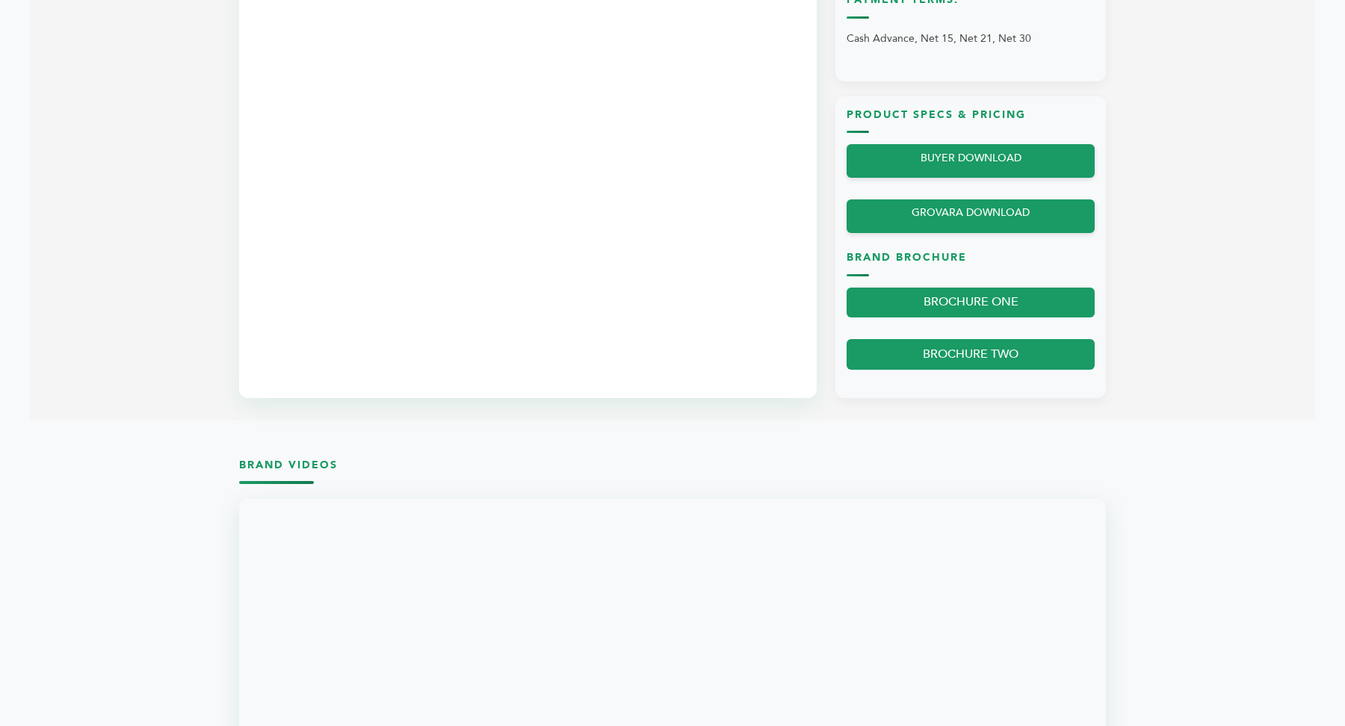
scroll to position [1007, 0]
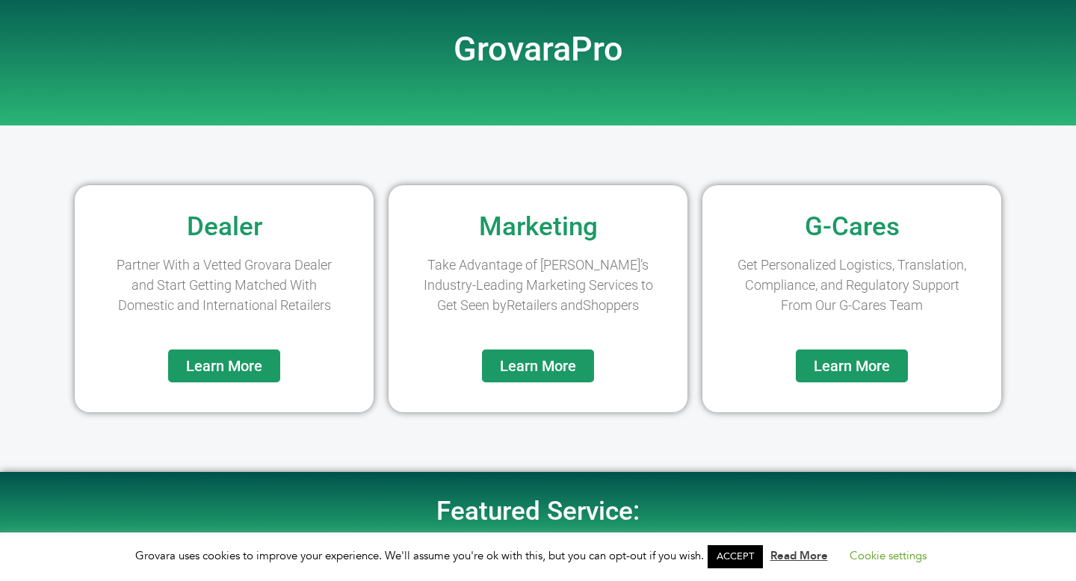
scroll to position [87, 0]
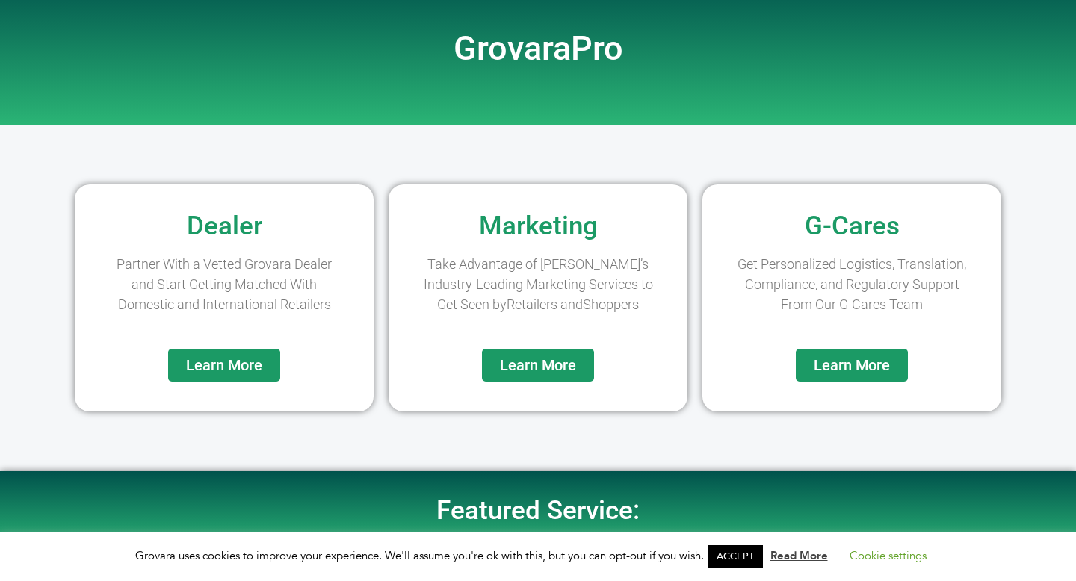
click at [555, 358] on span "Learn More" at bounding box center [538, 365] width 76 height 15
